Goal: Task Accomplishment & Management: Complete application form

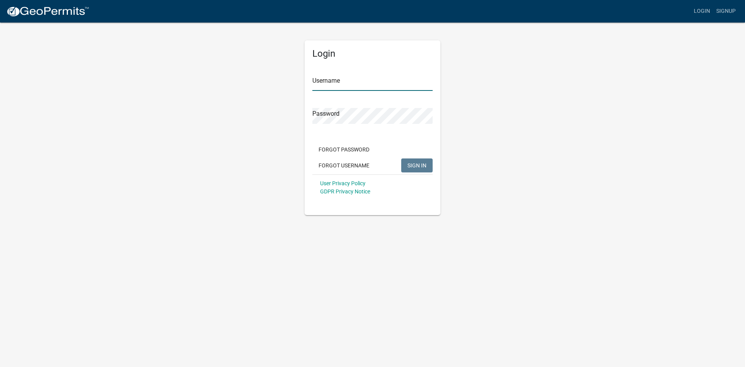
type input "[EMAIL_ADDRESS][DOMAIN_NAME]"
click at [409, 161] on button "SIGN IN" at bounding box center [416, 165] width 31 height 14
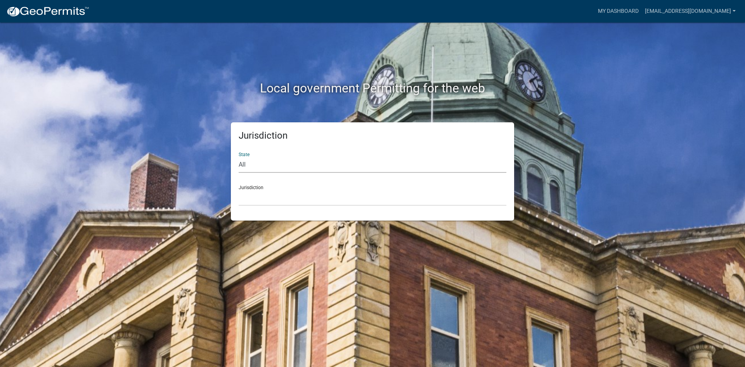
click at [312, 172] on select "All [US_STATE] [US_STATE] [US_STATE] [US_STATE] [US_STATE] [US_STATE] [US_STATE…" at bounding box center [373, 165] width 268 height 16
select select "[US_STATE]"
click at [239, 157] on select "All [US_STATE] [US_STATE] [US_STATE] [US_STATE] [US_STATE] [US_STATE] [US_STATE…" at bounding box center [373, 165] width 268 height 16
click at [274, 208] on div "Jurisdiction State All [US_STATE] [US_STATE] [US_STATE] [US_STATE] [US_STATE] […" at bounding box center [372, 171] width 283 height 98
click at [273, 198] on select "[GEOGRAPHIC_DATA], [US_STATE] [GEOGRAPHIC_DATA], [US_STATE] [GEOGRAPHIC_DATA], …" at bounding box center [373, 198] width 268 height 16
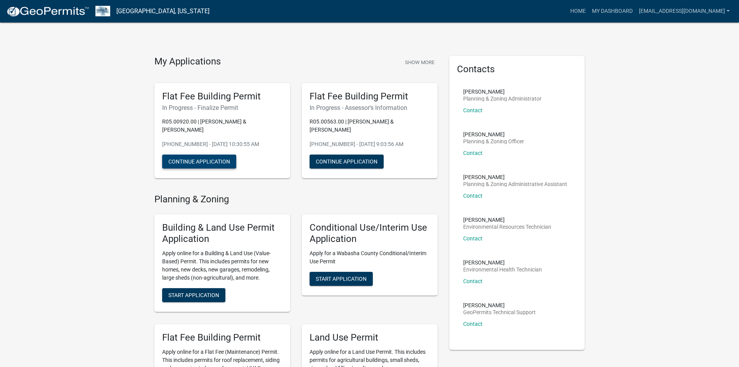
click at [220, 154] on button "Continue Application" at bounding box center [199, 161] width 74 height 14
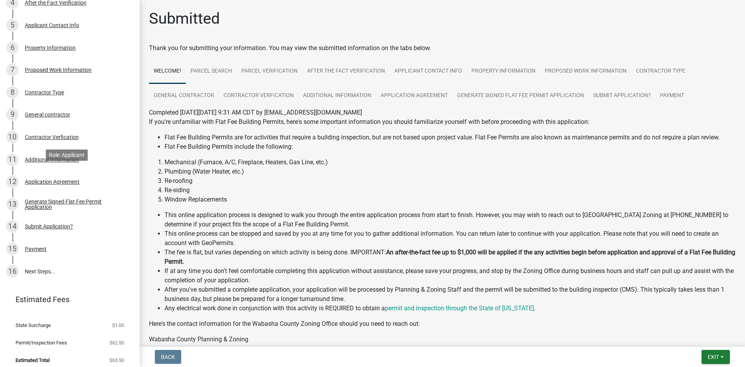
scroll to position [204, 0]
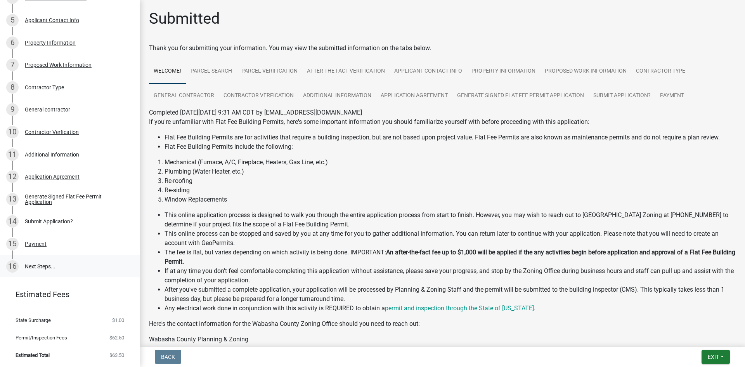
click at [53, 260] on link "16 Next Steps..." at bounding box center [70, 266] width 140 height 23
click at [47, 264] on link "16 Next Steps..." at bounding box center [70, 266] width 140 height 23
click at [47, 251] on link "15 Payment" at bounding box center [70, 243] width 140 height 23
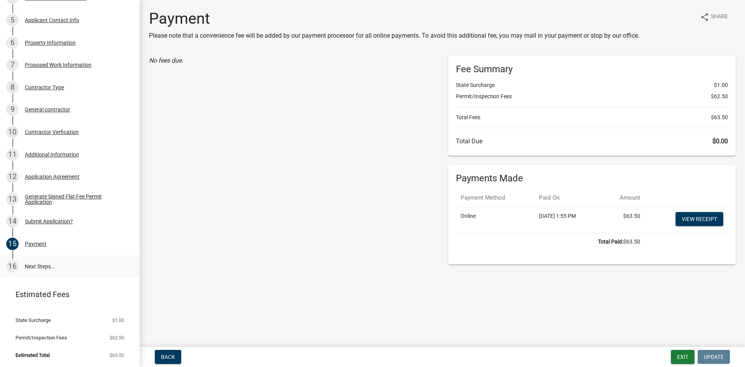
click at [60, 260] on link "16 Next Steps..." at bounding box center [70, 266] width 140 height 23
click at [683, 359] on button "Exit" at bounding box center [683, 357] width 24 height 14
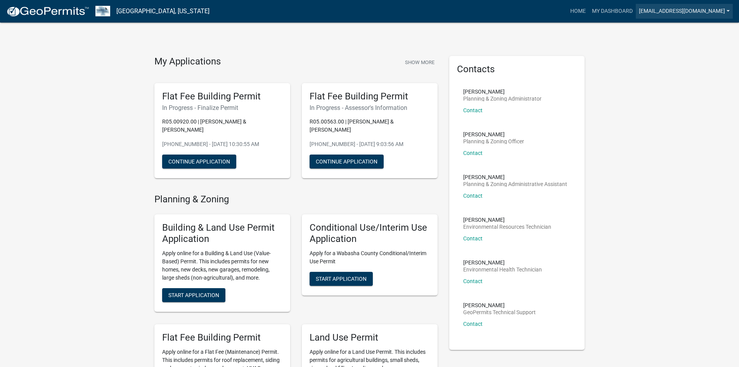
click at [647, 11] on link "[EMAIL_ADDRESS][DOMAIN_NAME]" at bounding box center [684, 11] width 97 height 15
click at [685, 58] on link "Logout" at bounding box center [702, 57] width 62 height 19
